Goal: Task Accomplishment & Management: Manage account settings

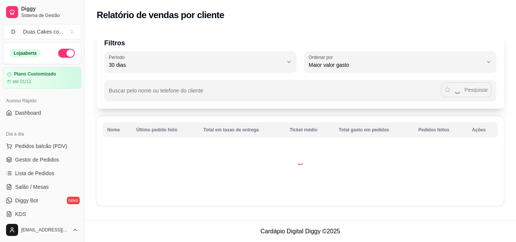
select select "30"
select select "HIGHEST_TOTAL_SPENT_WITH_ORDERS"
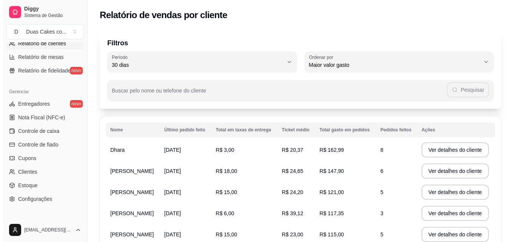
scroll to position [301, 0]
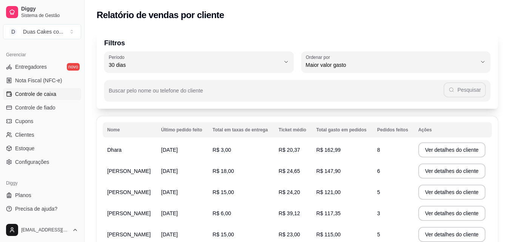
click at [41, 93] on span "Controle de caixa" at bounding box center [35, 94] width 41 height 8
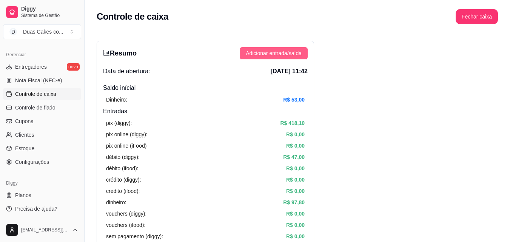
click at [287, 52] on span "Adicionar entrada/saída" at bounding box center [274, 53] width 56 height 8
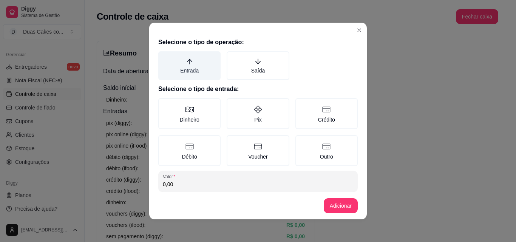
click at [189, 68] on label "Entrada" at bounding box center [189, 65] width 62 height 29
click at [164, 57] on button "Entrada" at bounding box center [161, 54] width 6 height 6
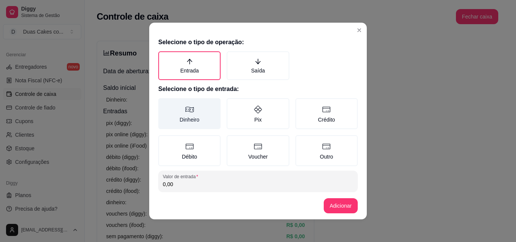
click at [176, 116] on label "Dinheiro" at bounding box center [189, 113] width 62 height 31
click at [164, 104] on button "Dinheiro" at bounding box center [161, 101] width 6 height 6
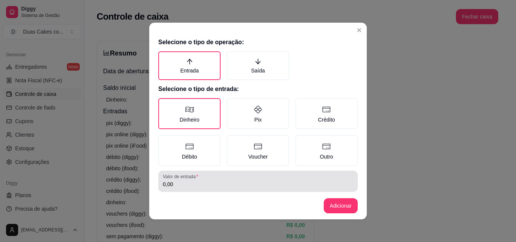
click at [191, 188] on div "0,00" at bounding box center [258, 181] width 190 height 15
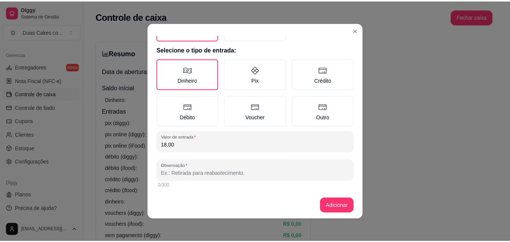
scroll to position [40, 0]
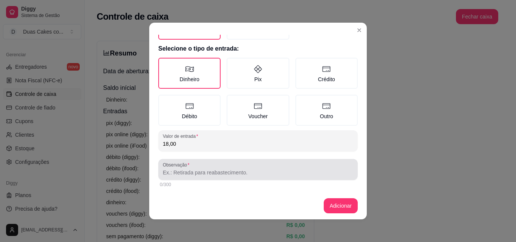
type input "18,00"
click at [188, 174] on input "Observação" at bounding box center [258, 173] width 190 height 8
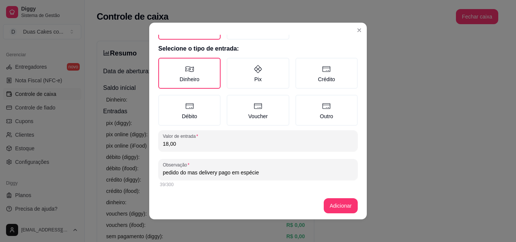
type input "pedido do mas delivery pago em espécie"
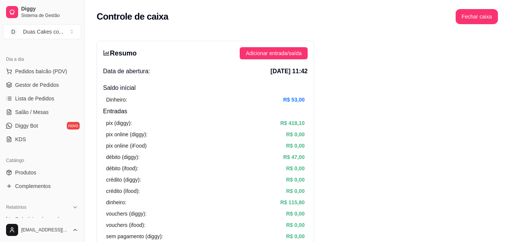
scroll to position [37, 0]
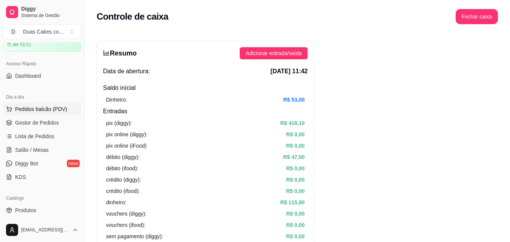
click at [49, 108] on span "Pedidos balcão (PDV)" at bounding box center [41, 109] width 52 height 8
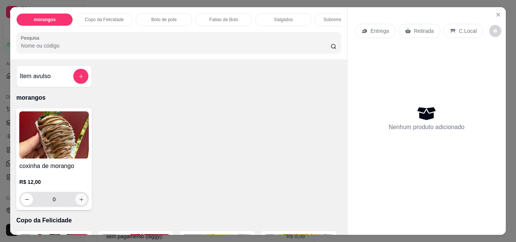
click at [79, 202] on icon "increase-product-quantity" at bounding box center [82, 200] width 6 height 6
type input "1"
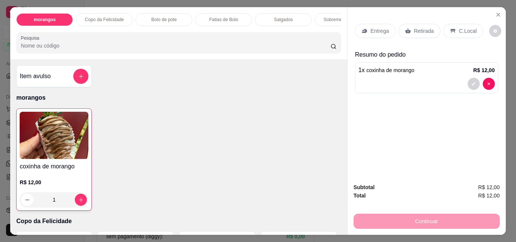
click at [415, 29] on p "Retirada" at bounding box center [424, 31] width 20 height 8
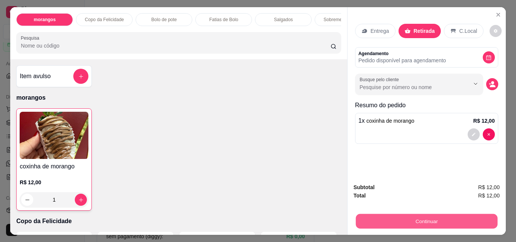
click at [430, 215] on button "Continuar" at bounding box center [426, 221] width 142 height 15
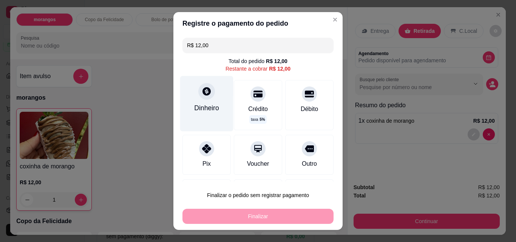
click at [205, 102] on div "Dinheiro" at bounding box center [206, 103] width 53 height 55
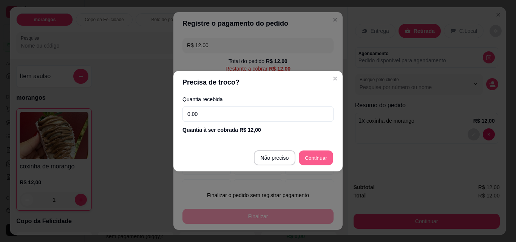
type input "R$ 0,00"
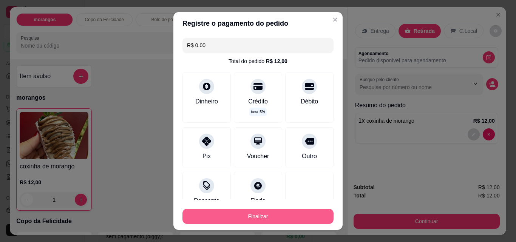
click at [282, 215] on button "Finalizar" at bounding box center [257, 216] width 151 height 15
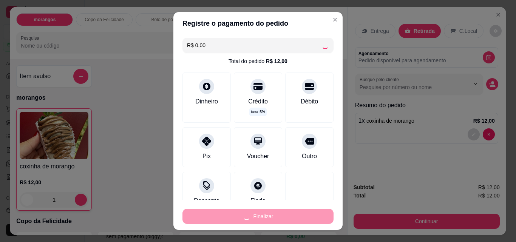
type input "0"
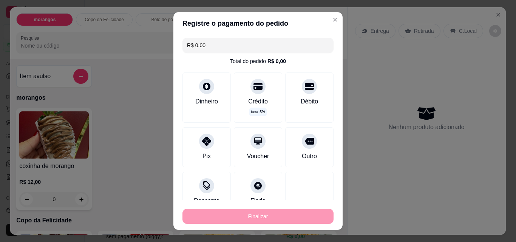
type input "-R$ 12,00"
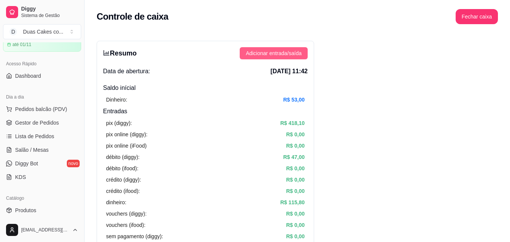
click at [290, 54] on span "Adicionar entrada/saída" at bounding box center [274, 53] width 56 height 8
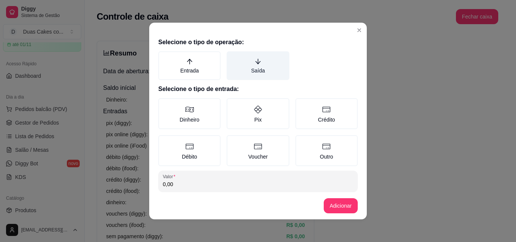
click at [255, 63] on icon "arrow-down" at bounding box center [257, 61] width 5 height 5
click at [232, 57] on button "Saída" at bounding box center [229, 54] width 6 height 6
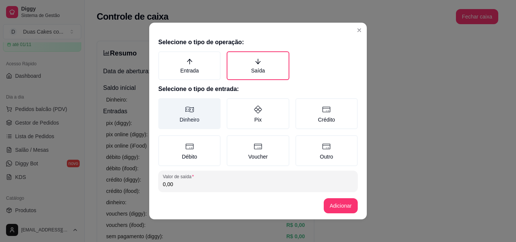
click at [185, 114] on label "Dinheiro" at bounding box center [189, 113] width 62 height 31
click at [164, 104] on button "Dinheiro" at bounding box center [161, 101] width 6 height 6
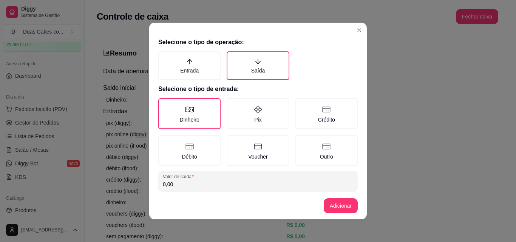
click at [171, 183] on input "0,00" at bounding box center [258, 185] width 190 height 8
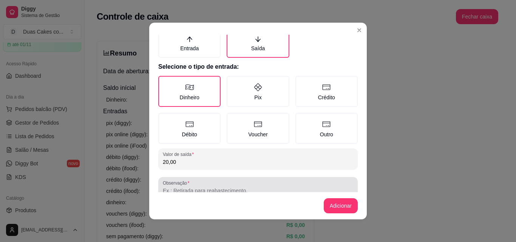
scroll to position [40, 0]
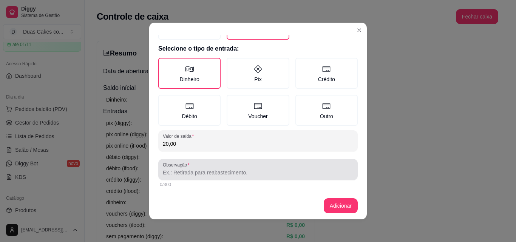
type input "20,00"
click at [166, 175] on input "Observação" at bounding box center [258, 173] width 190 height 8
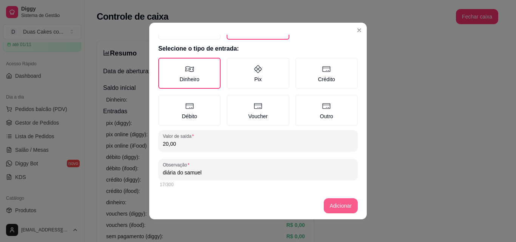
type input "diária do samuel"
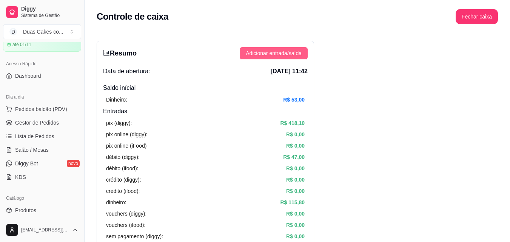
click at [263, 51] on span "Adicionar entrada/saída" at bounding box center [274, 53] width 56 height 8
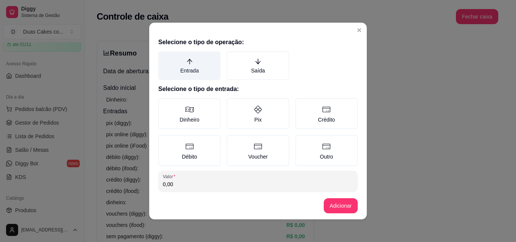
click at [187, 61] on icon "arrow-up" at bounding box center [189, 61] width 5 height 5
click at [164, 57] on button "Entrada" at bounding box center [161, 54] width 6 height 6
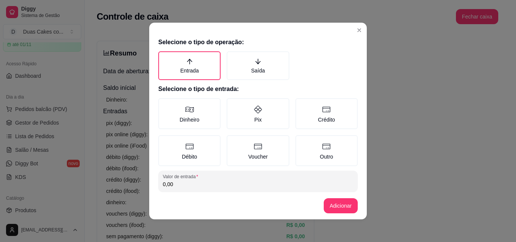
click at [193, 183] on input "0,00" at bounding box center [258, 185] width 190 height 8
type input "100,00"
click at [185, 117] on label "Dinheiro" at bounding box center [189, 113] width 62 height 31
click at [164, 104] on button "Dinheiro" at bounding box center [161, 101] width 6 height 6
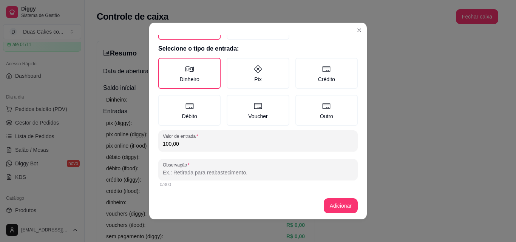
click at [204, 173] on input "Observação" at bounding box center [258, 173] width 190 height 8
type input "uma parte do bolo da [PERSON_NAME]"
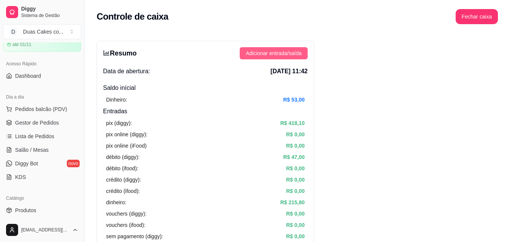
click at [291, 51] on span "Adicionar entrada/saída" at bounding box center [274, 53] width 56 height 8
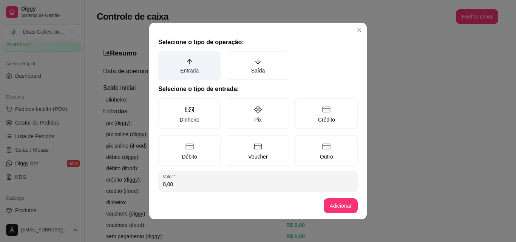
click at [186, 62] on icon "arrow-up" at bounding box center [189, 61] width 7 height 7
click at [164, 57] on button "Entrada" at bounding box center [161, 54] width 6 height 6
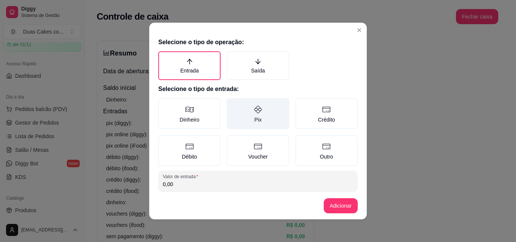
click at [253, 113] on icon at bounding box center [257, 109] width 9 height 9
click at [232, 104] on button "Pix" at bounding box center [229, 101] width 6 height 6
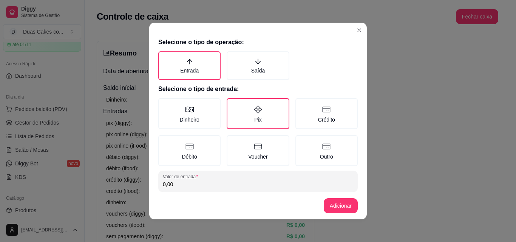
click at [182, 186] on input "0,00" at bounding box center [258, 185] width 190 height 8
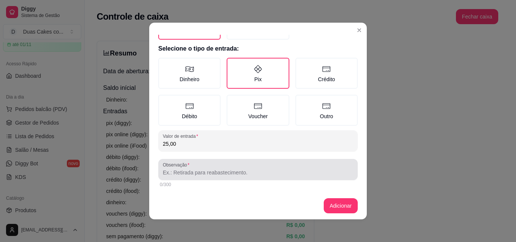
type input "25,00"
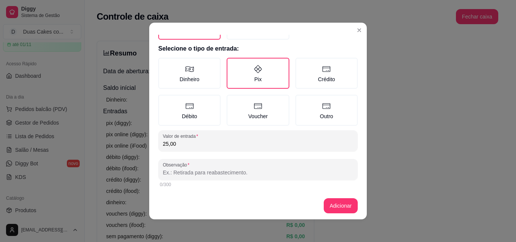
click at [192, 172] on input "Observação" at bounding box center [258, 173] width 190 height 8
type input "uma parte do bolo da [PERSON_NAME]"
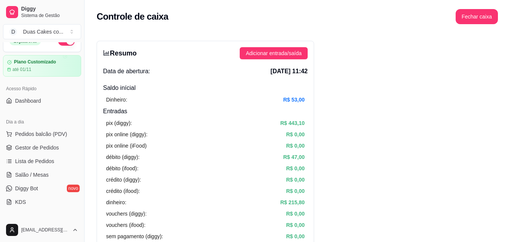
scroll to position [0, 0]
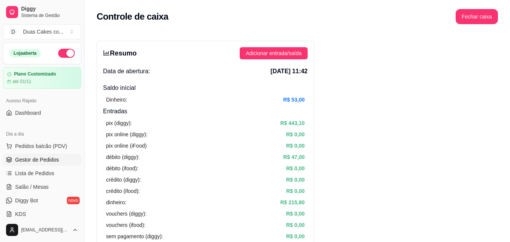
click at [38, 157] on span "Gestor de Pedidos" at bounding box center [37, 160] width 44 height 8
